Goal: Task Accomplishment & Management: Manage account settings

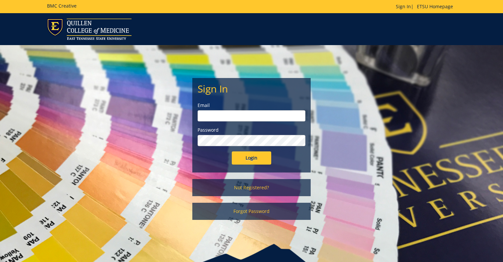
type input "doylel@etsu.edu"
click at [257, 155] on input "Login" at bounding box center [251, 157] width 39 height 13
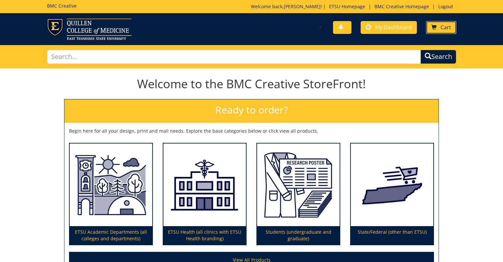
click at [444, 32] on link "Cart" at bounding box center [441, 27] width 30 height 13
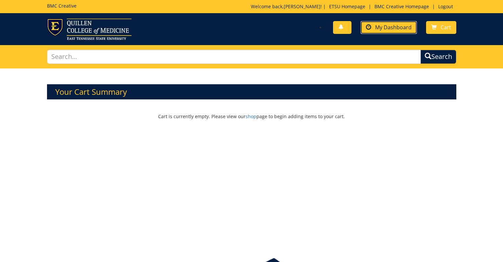
click at [394, 27] on span "My Dashboard" at bounding box center [393, 27] width 37 height 7
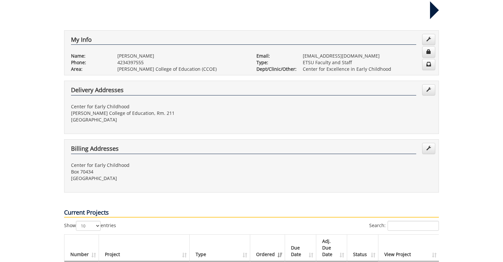
scroll to position [132, 0]
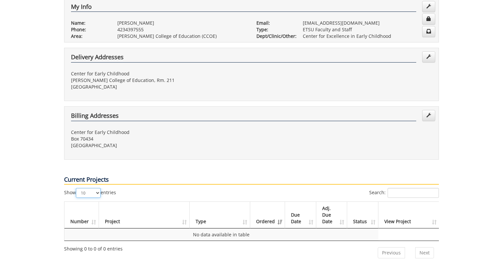
click at [98, 188] on select "10 25 50 100" at bounding box center [88, 193] width 25 height 10
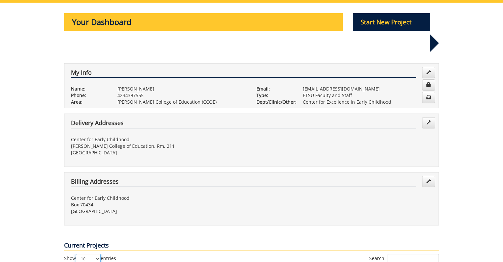
scroll to position [0, 0]
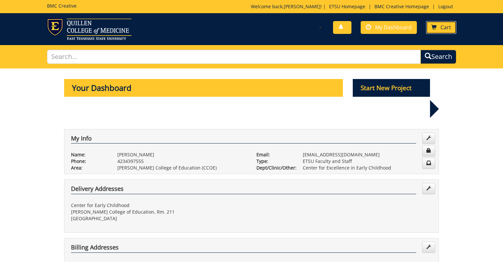
click at [439, 31] on link "Cart" at bounding box center [441, 27] width 30 height 13
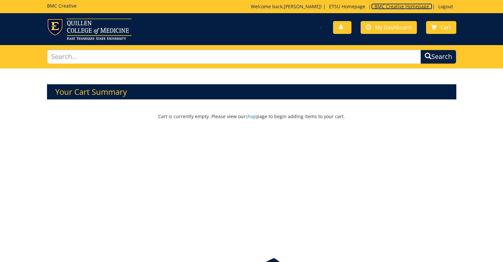
click at [390, 4] on link "BMC Creative Homepage" at bounding box center [401, 6] width 61 height 6
